Goal: Answer question/provide support: Answer question/provide support

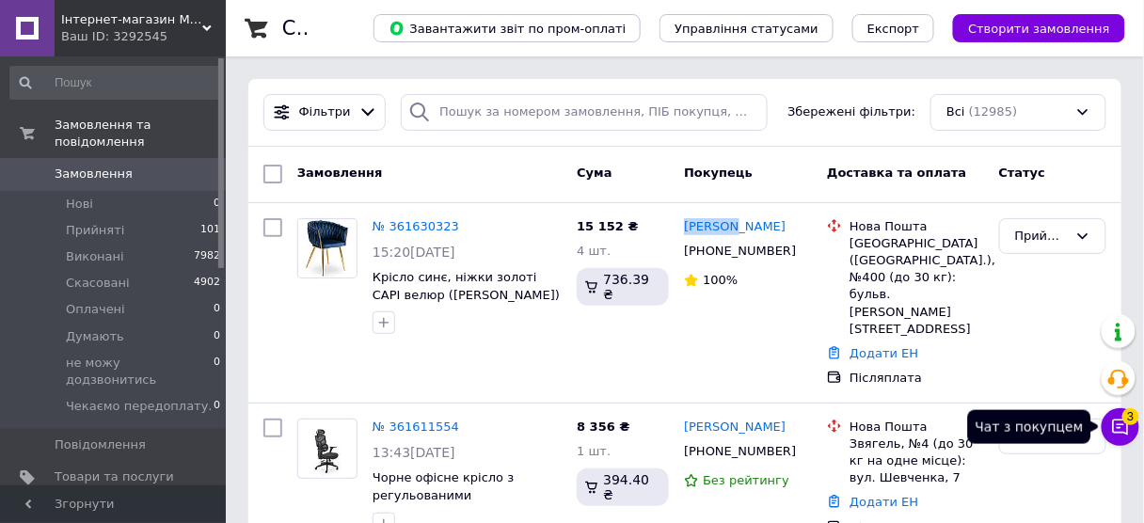
click at [1130, 427] on button "Чат з покупцем 3" at bounding box center [1121, 427] width 38 height 38
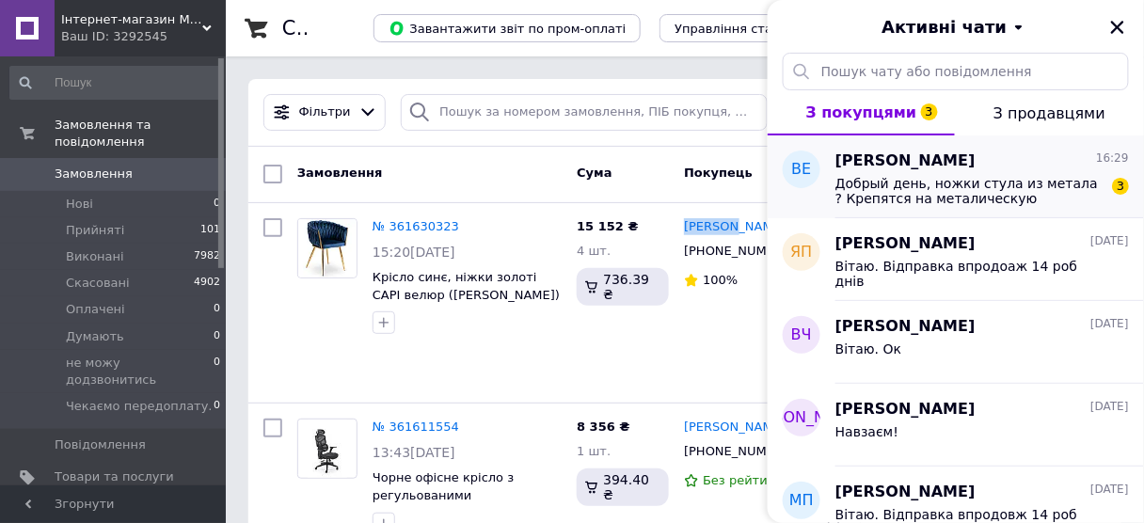
click at [940, 174] on div "Добрый день, ножки стула из метала ? Крепятся на металическую крестовину ? Спин…" at bounding box center [983, 189] width 294 height 34
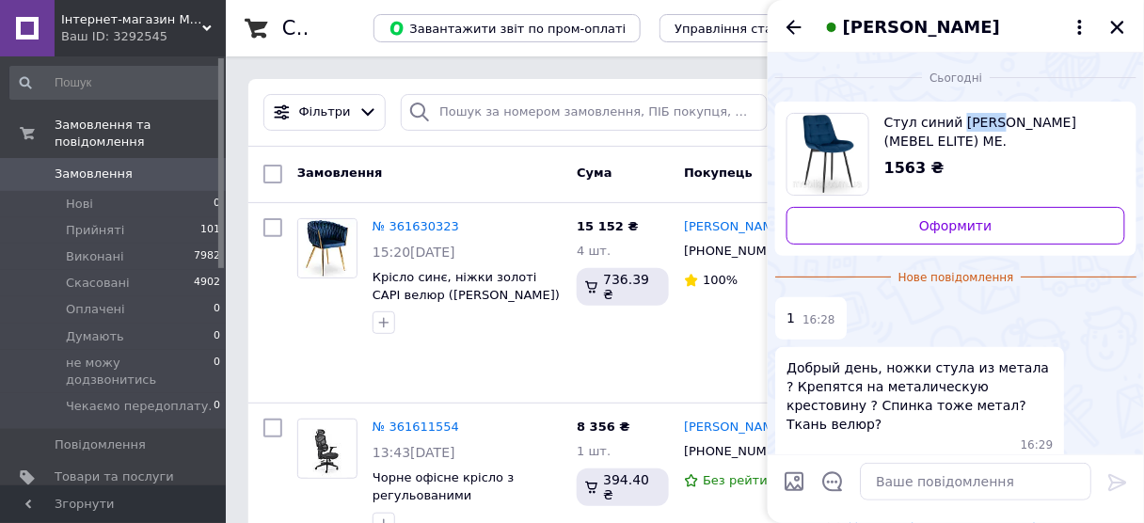
drag, startPoint x: 907, startPoint y: 58, endPoint x: 991, endPoint y: 111, distance: 99.0
click at [991, 111] on div "Стул синий [PERSON_NAME] (MEBEL ELITE) ME.[PERSON_NAME]/GR/CZ/V/K 1563 ₴ Оформи…" at bounding box center [955, 179] width 361 height 154
click at [885, 484] on textarea at bounding box center [976, 482] width 232 height 38
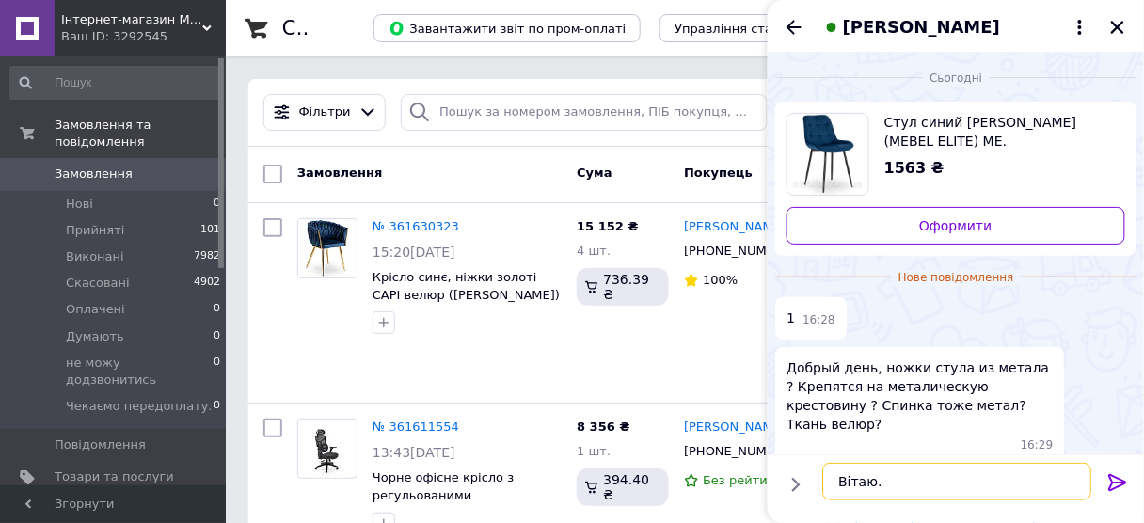
type textarea "Вітаю."
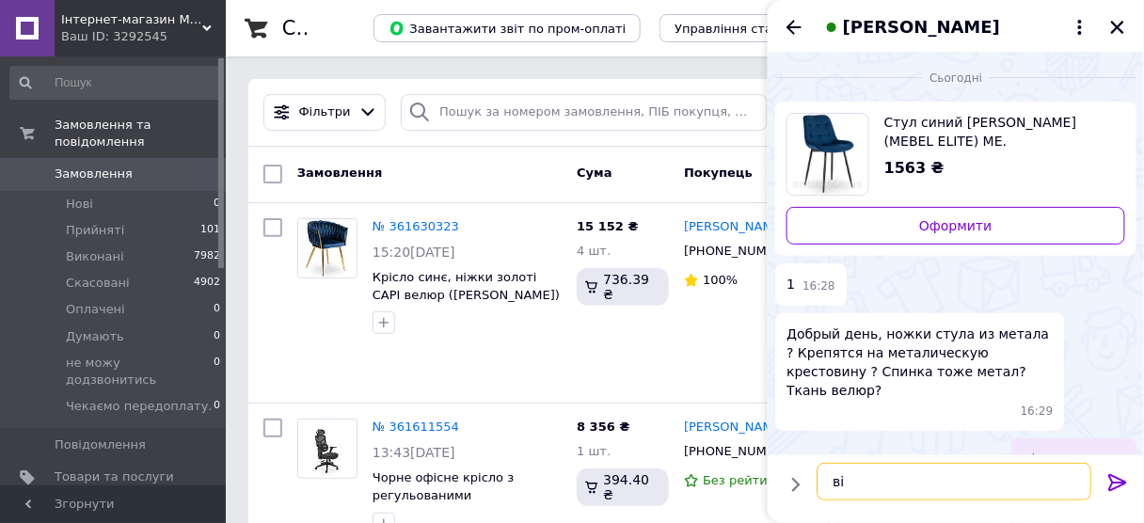
scroll to position [14, 0]
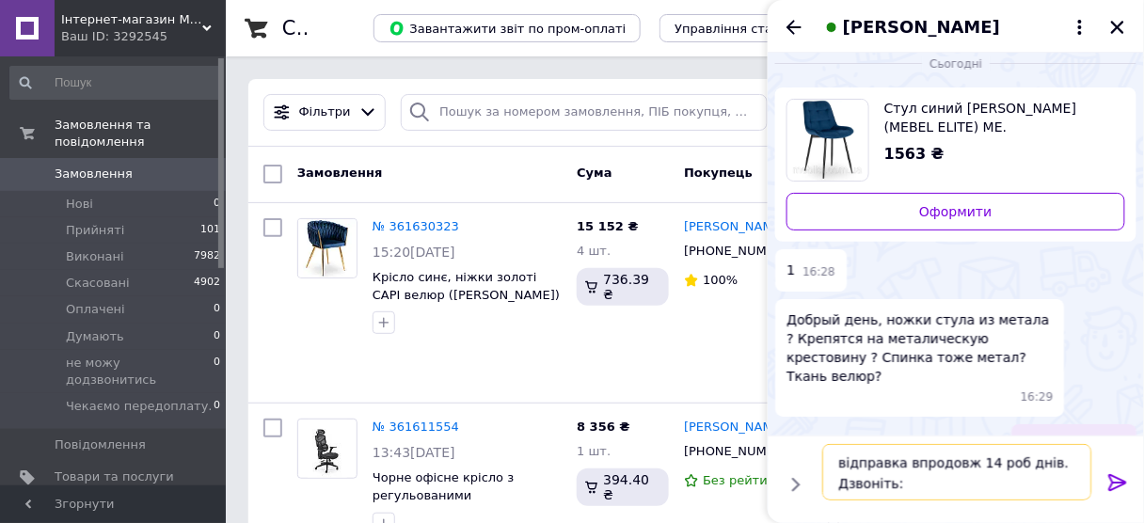
paste textarea "[PHONE_NUMBER] [PHONE_NUMBER] [PERSON_NAME]"
type textarea "відправка впродовж 14 роб днів. Дзвоніть: [PHONE_NUMBER] [PHONE_NUMBER] [PERSON…"
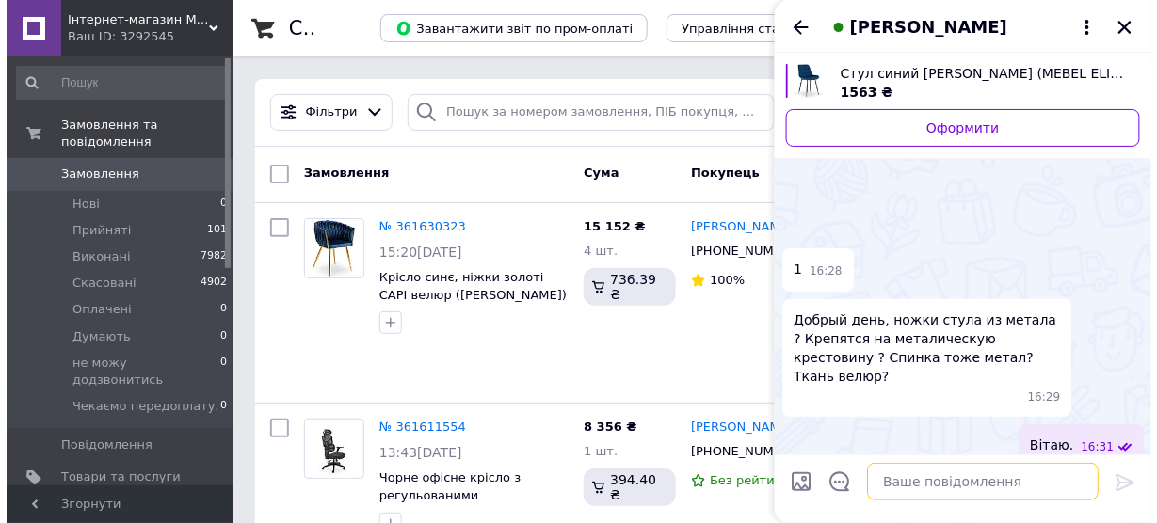
scroll to position [139, 0]
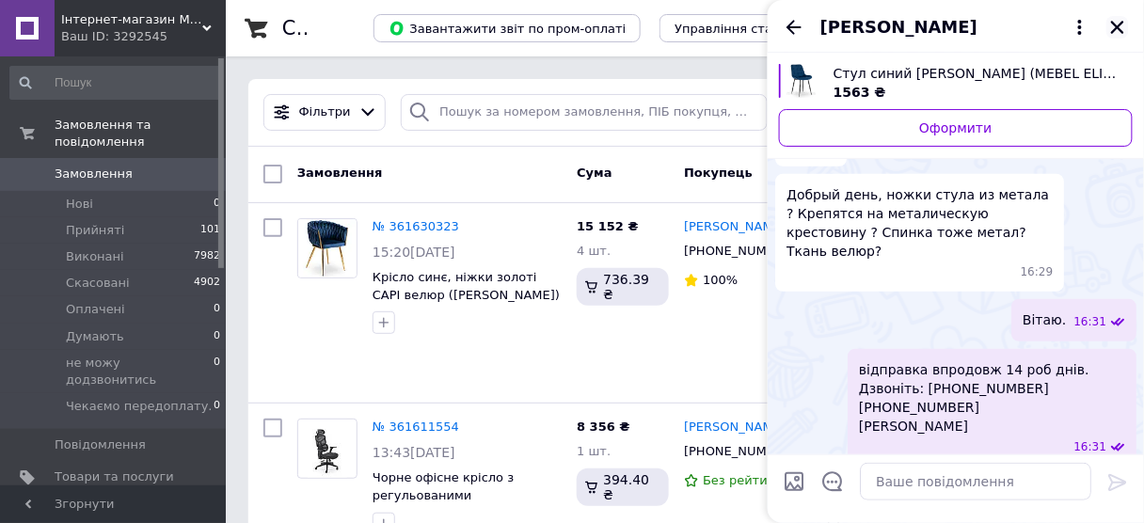
click at [1115, 25] on icon "Закрити" at bounding box center [1118, 27] width 17 height 17
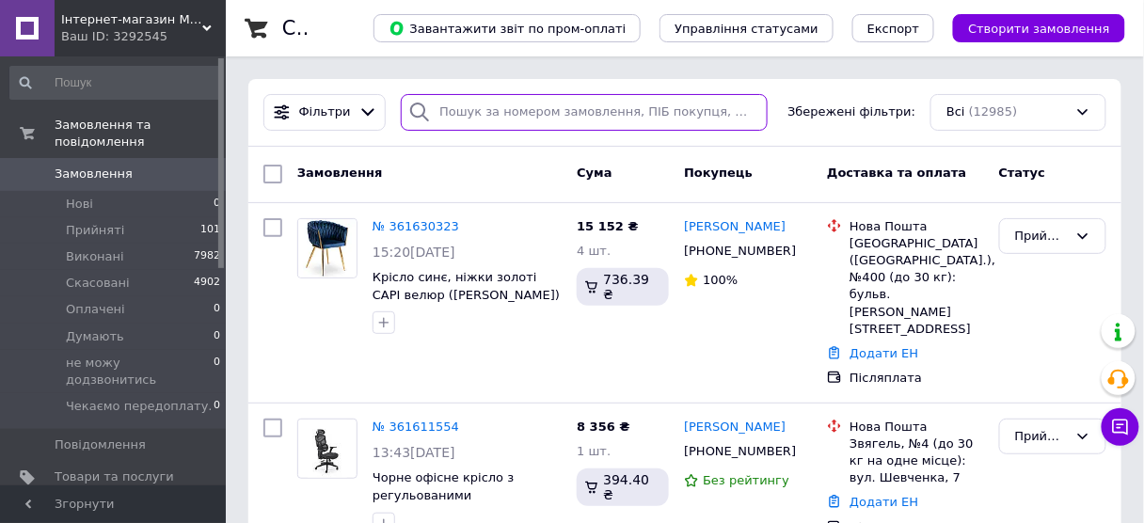
click at [530, 104] on input "search" at bounding box center [584, 112] width 366 height 37
paste input "380677345989"
type input "380677345989"
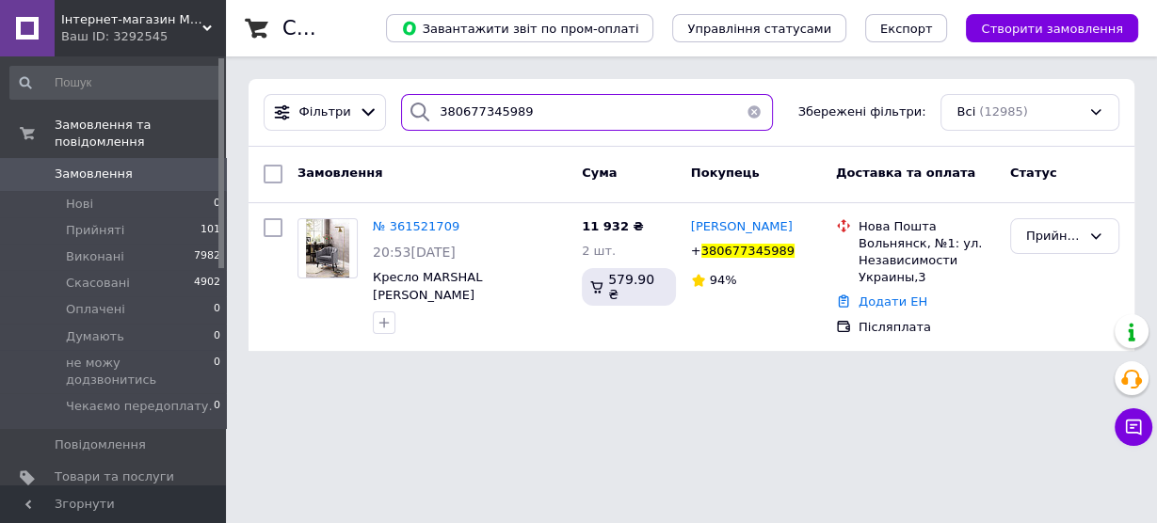
drag, startPoint x: 551, startPoint y: 115, endPoint x: 314, endPoint y: 70, distance: 240.5
click at [314, 70] on div "Список замовлень Завантажити звіт по пром-оплаті Управління статусами Експорт С…" at bounding box center [691, 187] width 931 height 374
